Goal: Information Seeking & Learning: Find specific page/section

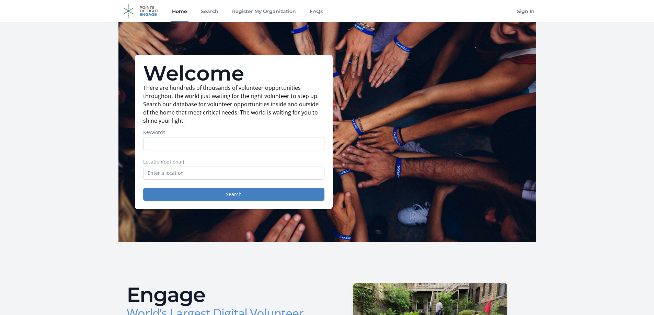
click at [173, 10] on link "Home" at bounding box center [180, 11] width 18 height 22
click at [314, 11] on link "FAQs" at bounding box center [316, 11] width 16 height 22
